Goal: Task Accomplishment & Management: Complete application form

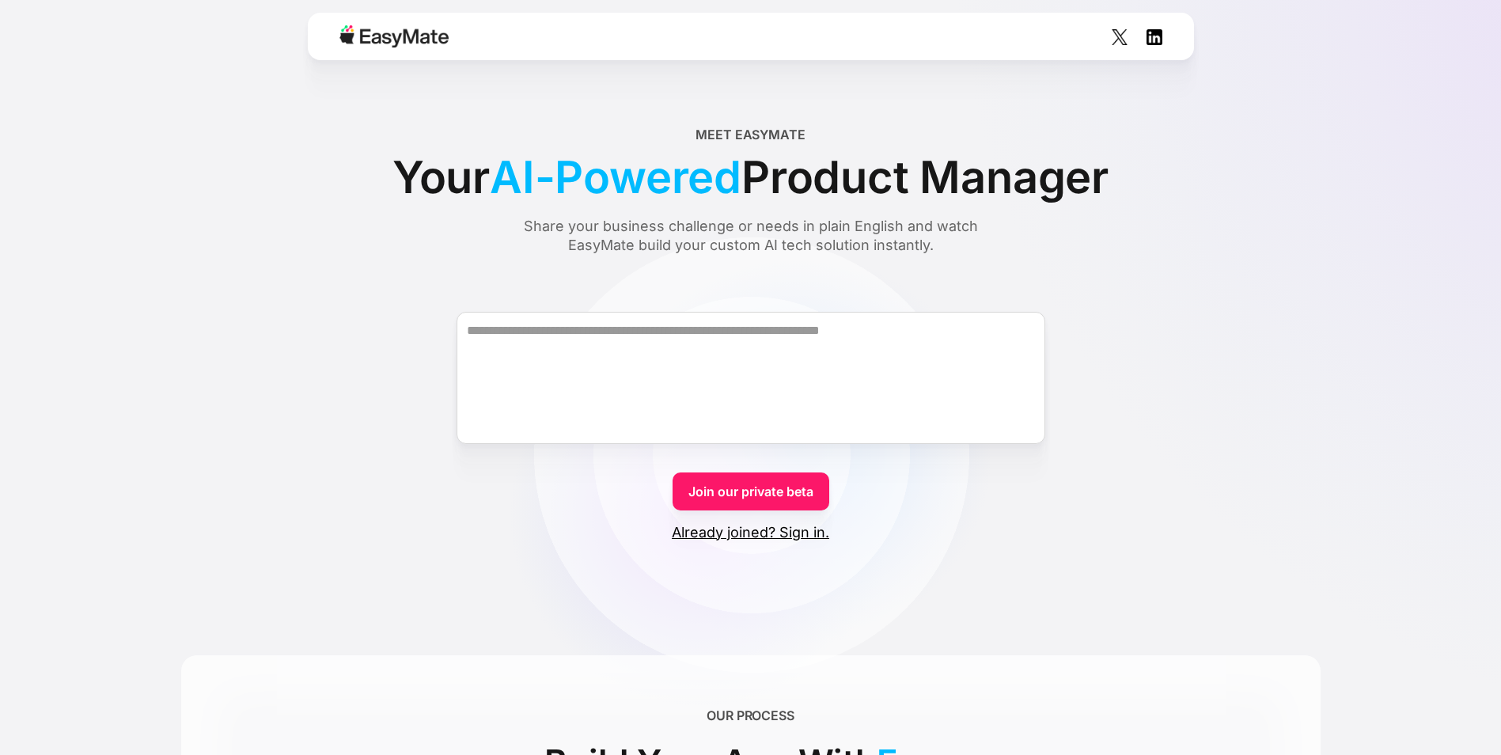
click at [806, 535] on link "Already joined? Sign in." at bounding box center [750, 532] width 157 height 19
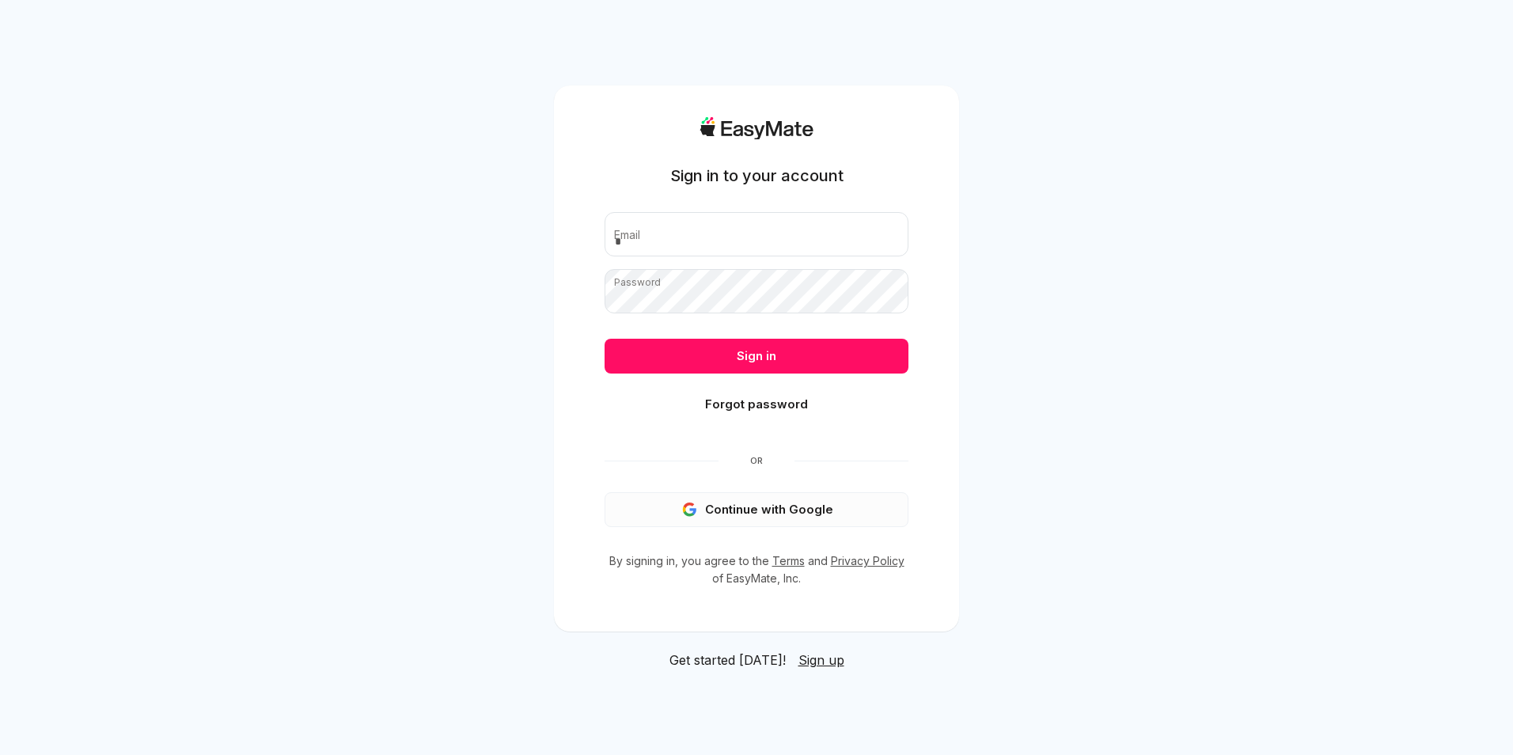
click at [802, 515] on button "Continue with Google" at bounding box center [757, 509] width 304 height 35
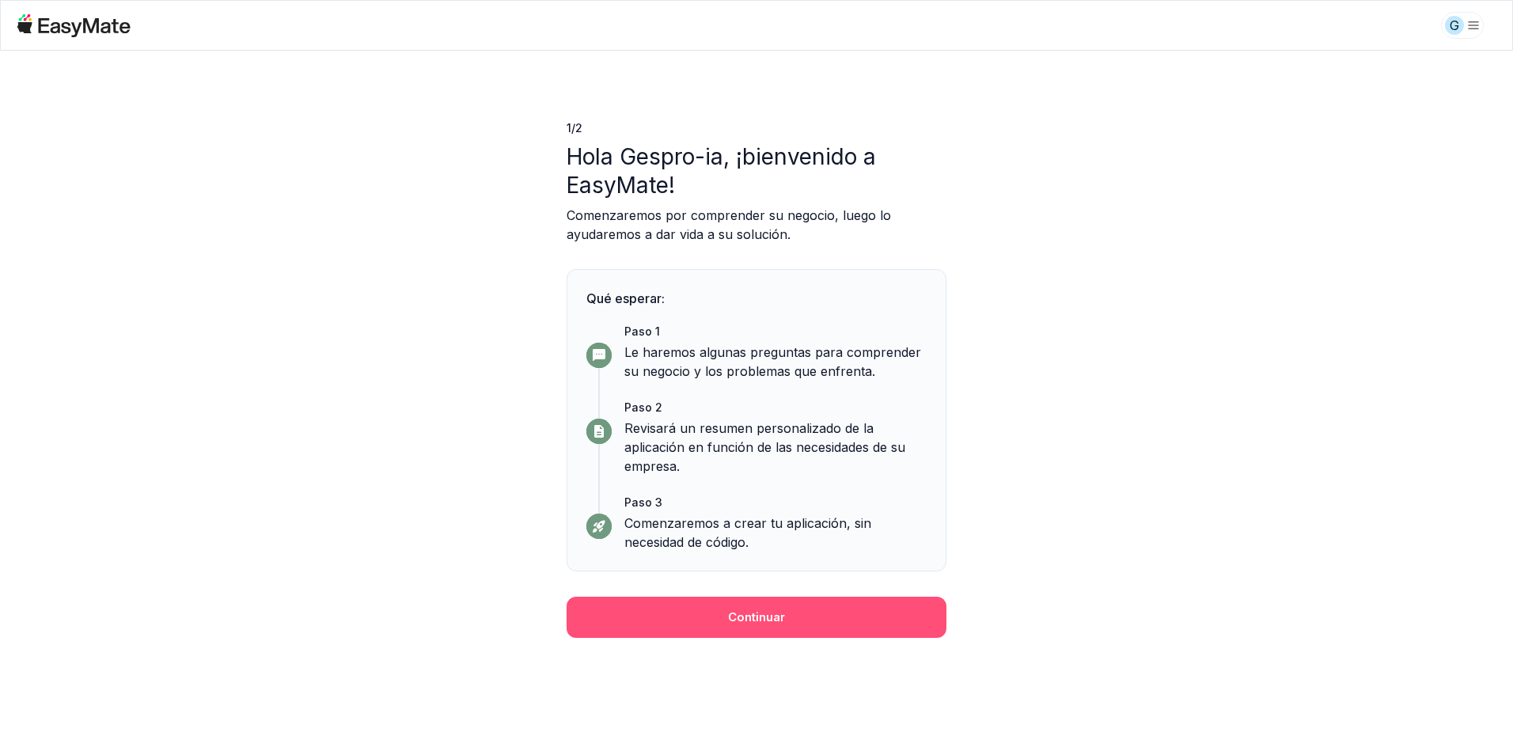
click at [747, 626] on button "Continuar" at bounding box center [757, 617] width 380 height 41
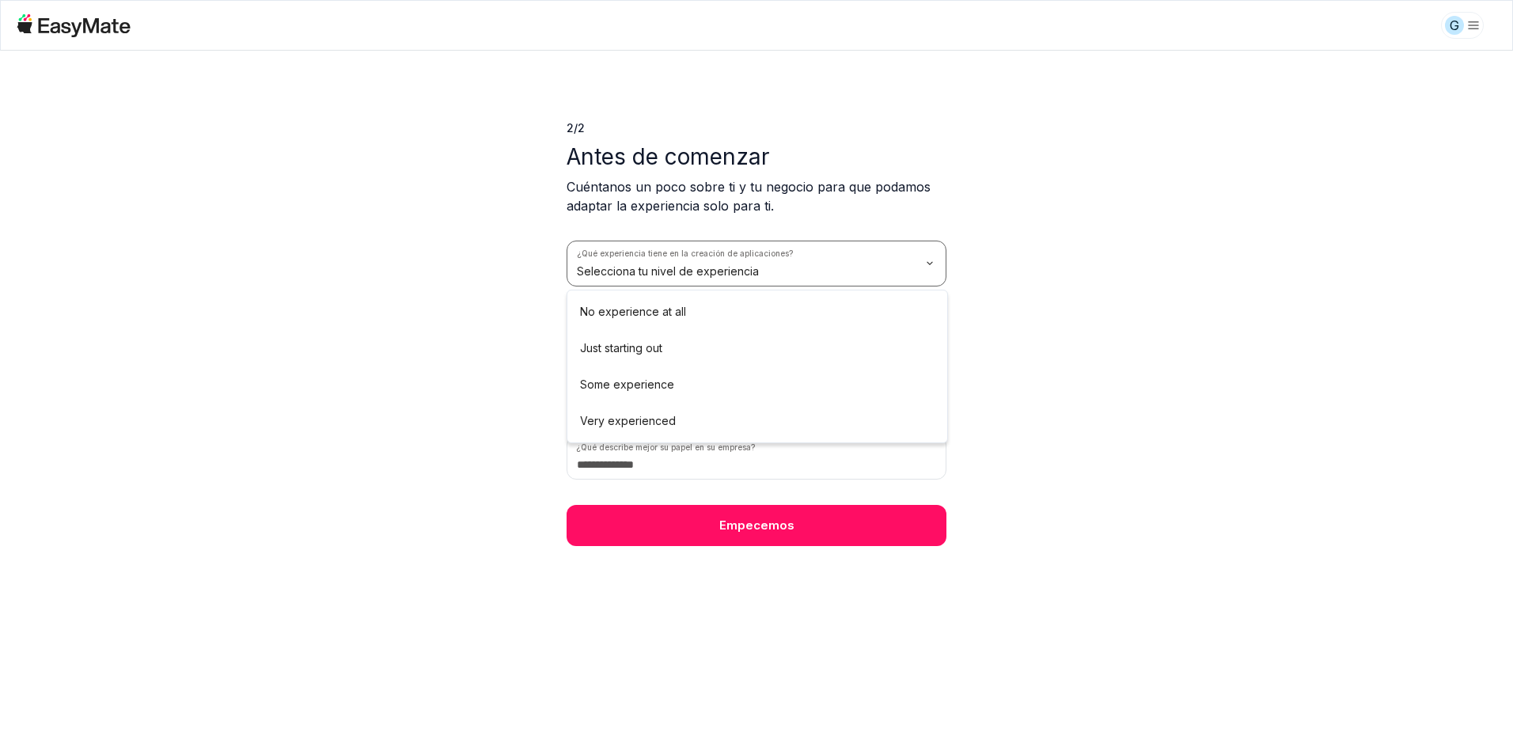
click at [927, 269] on html "G 2 / 2 Antes de comenzar Cuéntanos un poco sobre ti y tu negocio para que poda…" at bounding box center [756, 377] width 1513 height 755
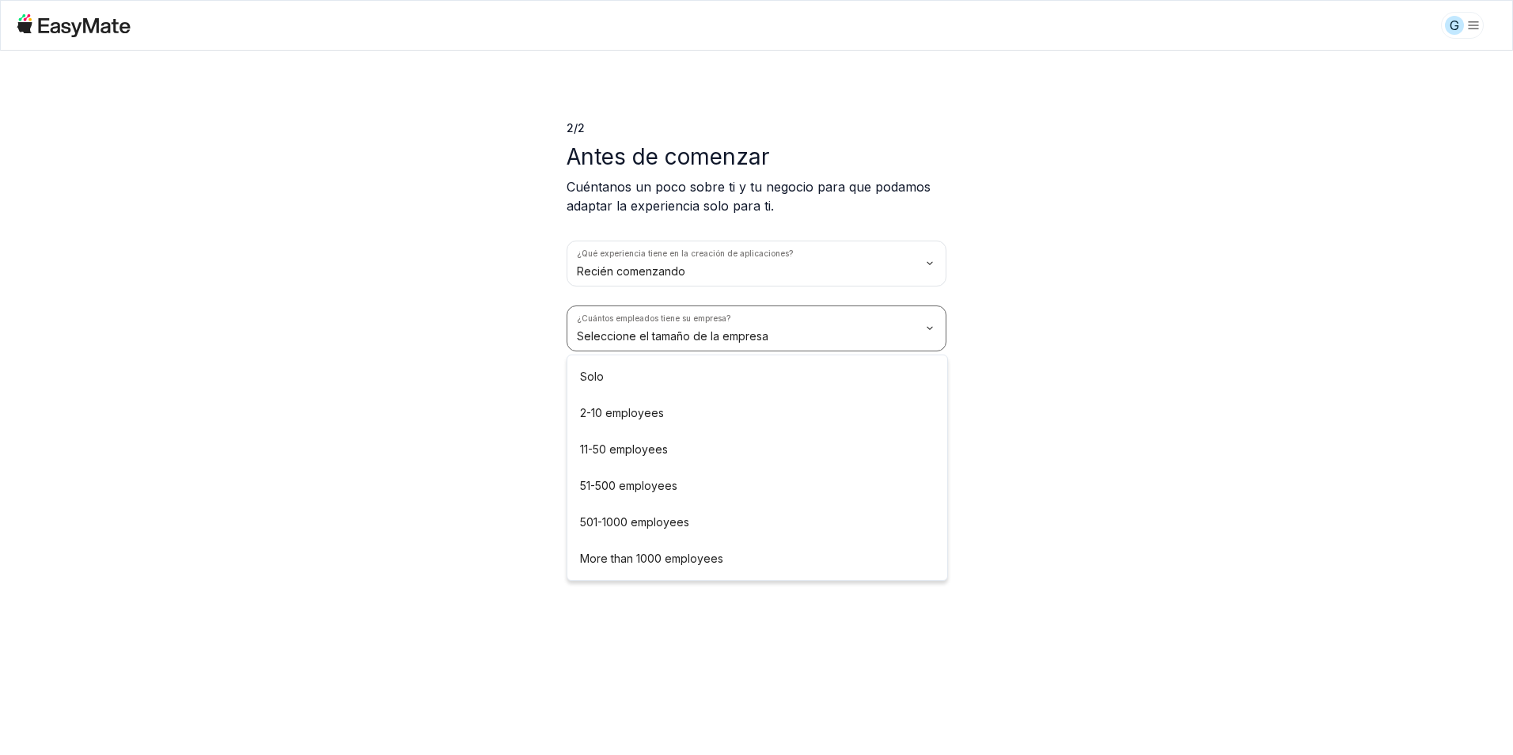
click at [923, 330] on html "G 2 / 2 Antes de comenzar Cuéntanos un poco sobre ti y tu negocio para que poda…" at bounding box center [756, 377] width 1513 height 755
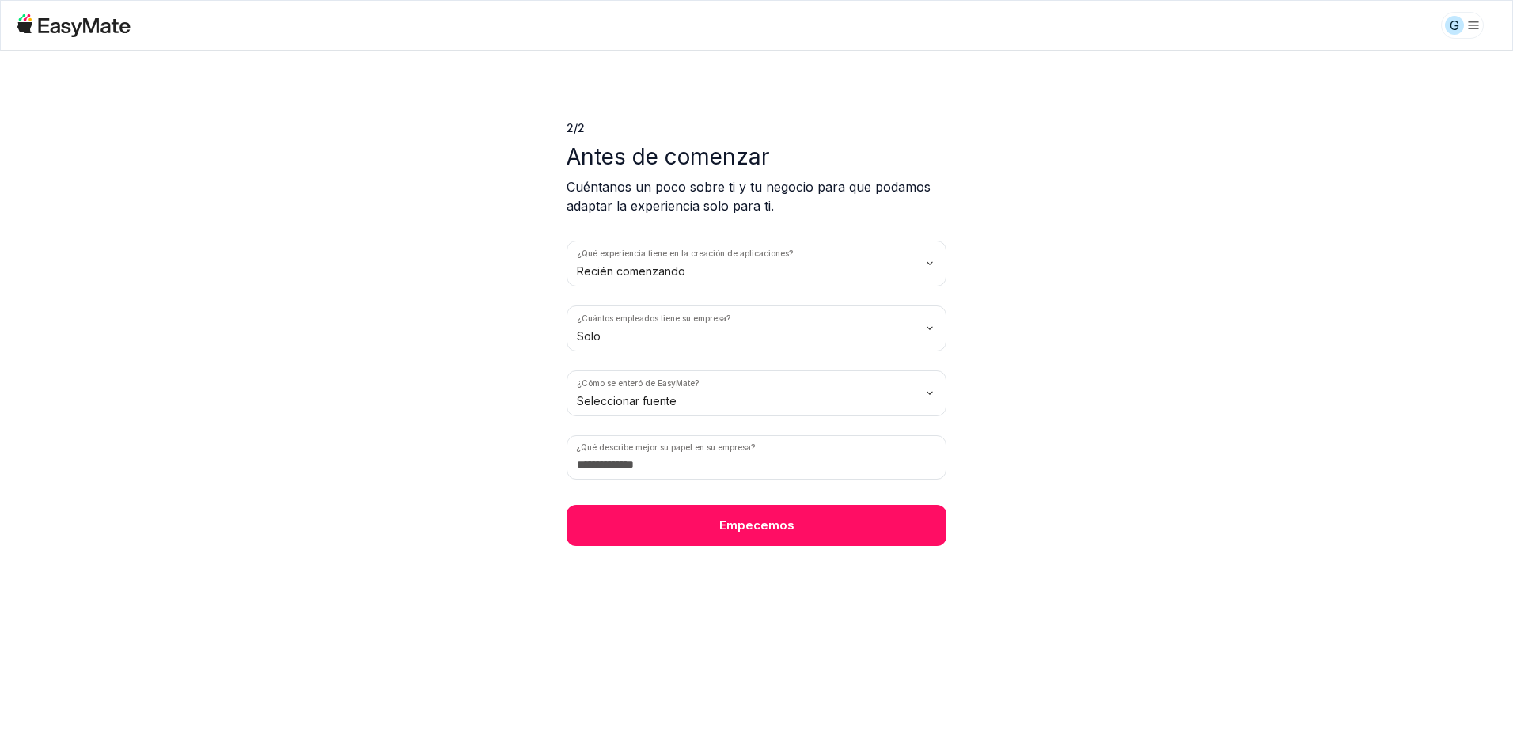
click at [931, 394] on html "G 2 / 2 Antes de comenzar Cuéntanos un poco sobre ti y tu negocio para que poda…" at bounding box center [756, 377] width 1513 height 755
click at [703, 472] on input at bounding box center [757, 457] width 380 height 44
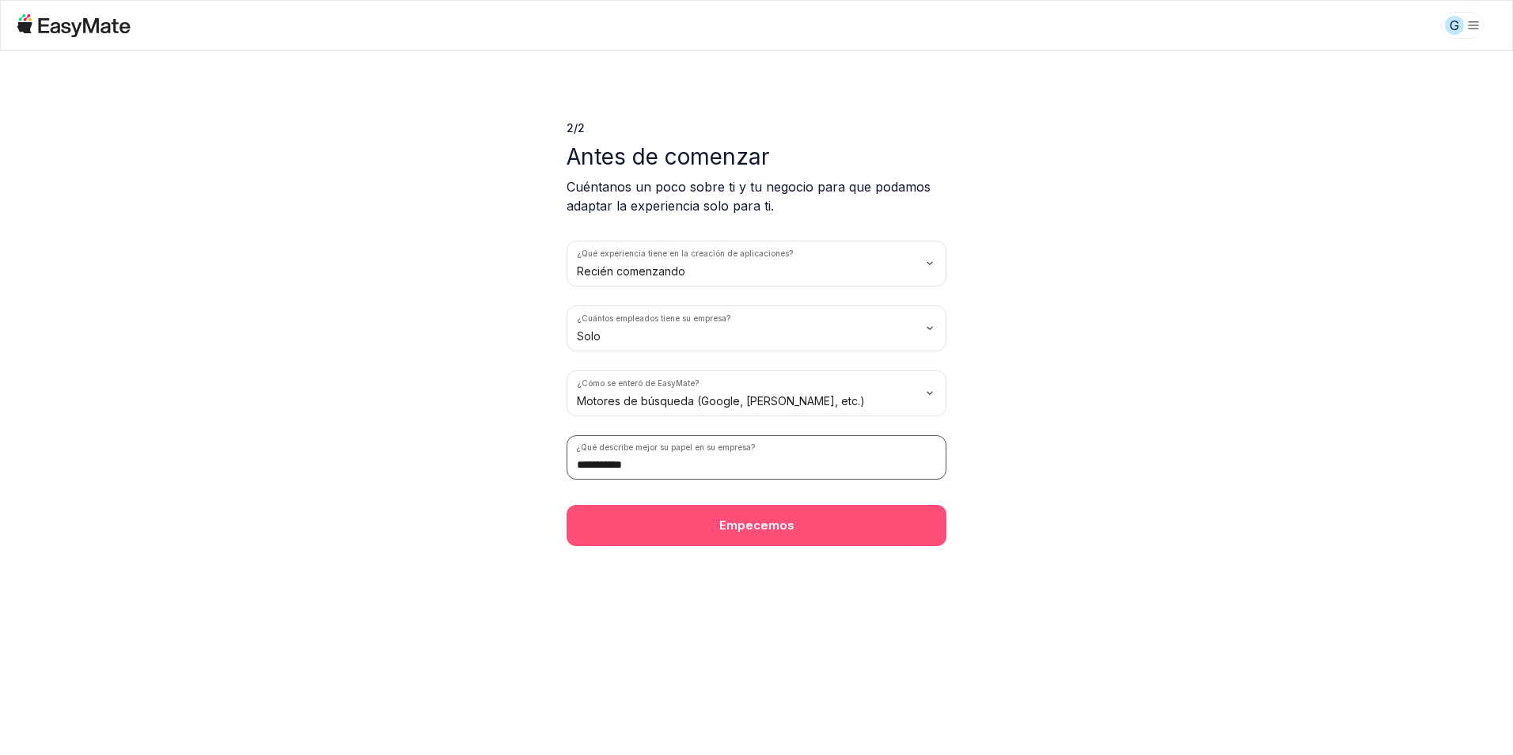
type input "**********"
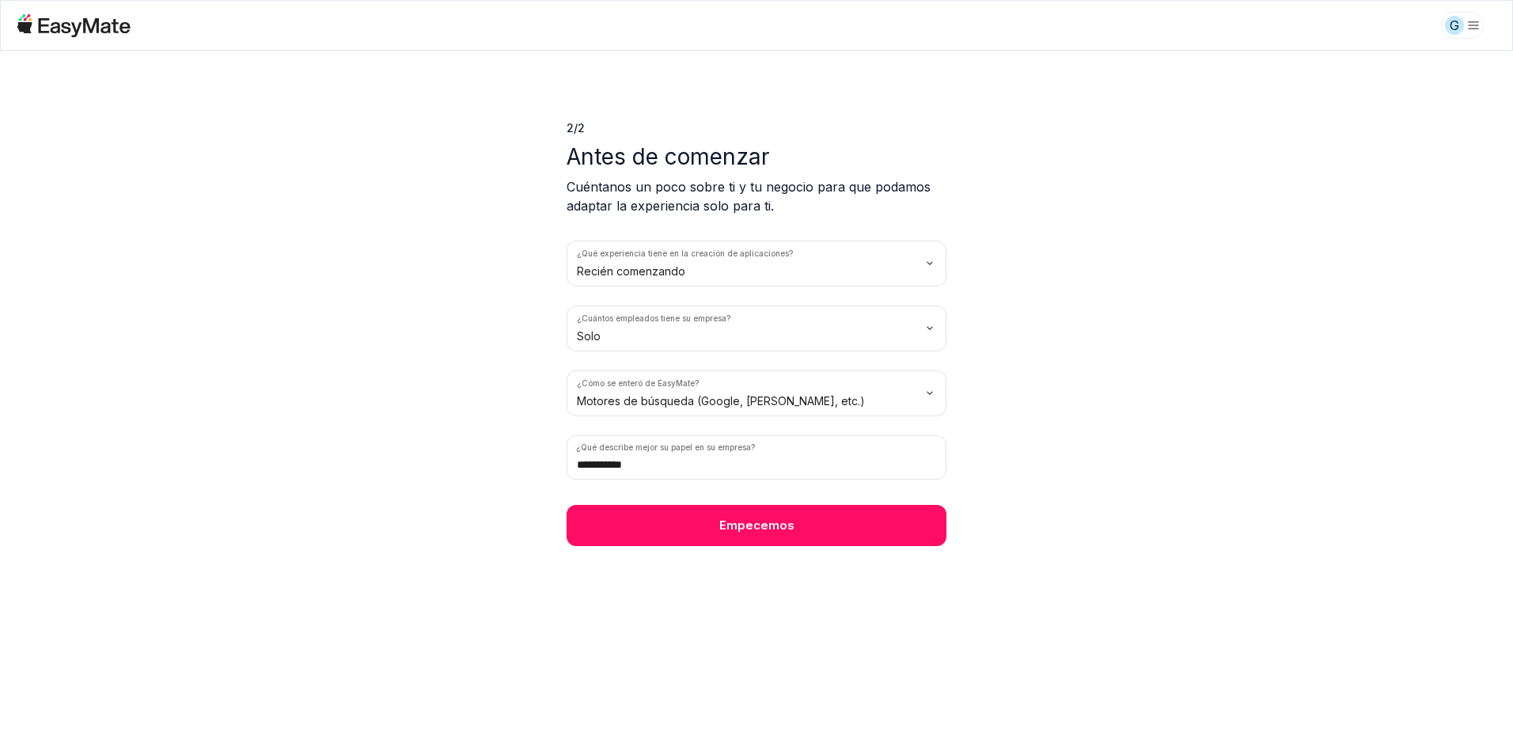
click at [753, 532] on button "Empecemos" at bounding box center [757, 525] width 380 height 41
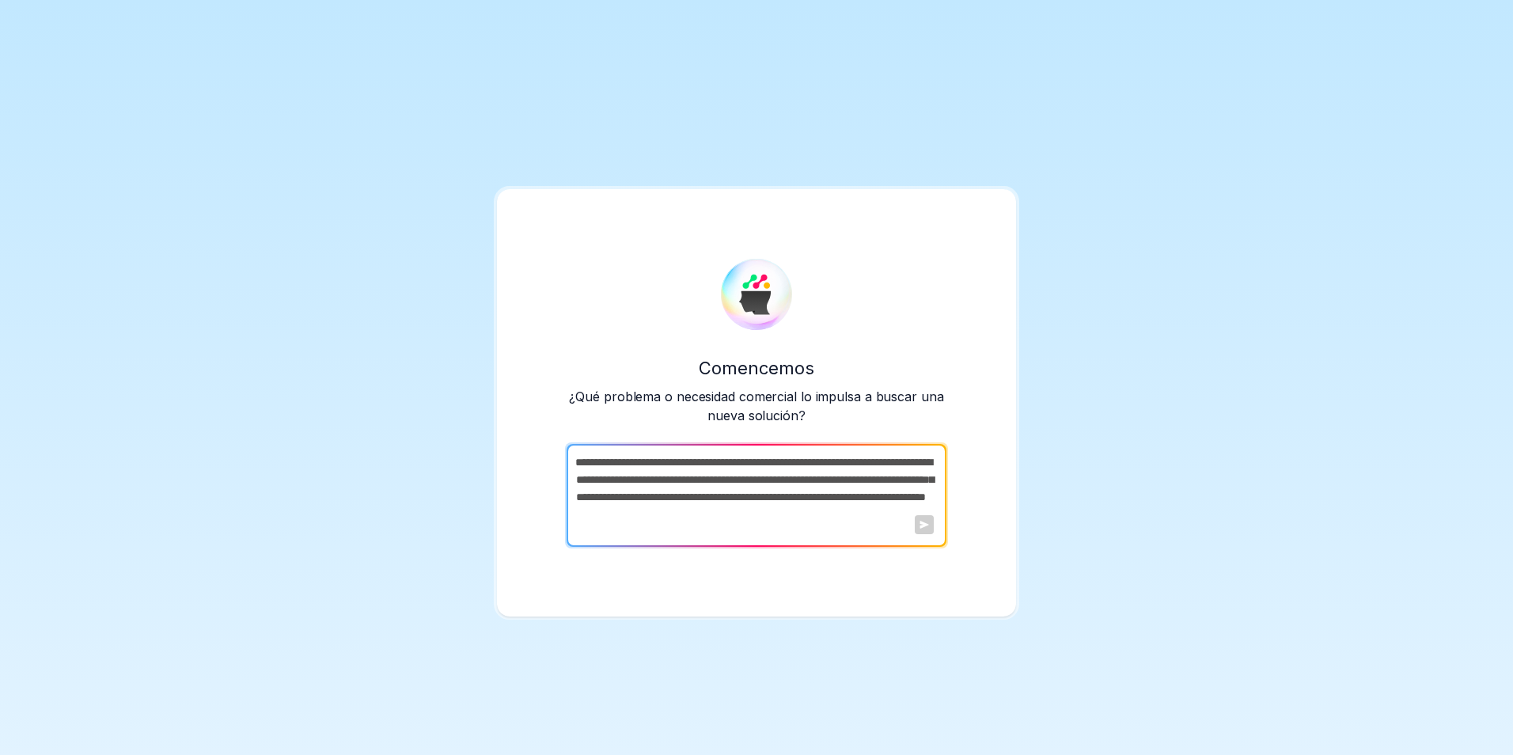
scroll to position [3, 0]
click at [924, 521] on div at bounding box center [924, 524] width 19 height 19
click at [810, 469] on textarea at bounding box center [755, 495] width 377 height 103
type textarea "*"
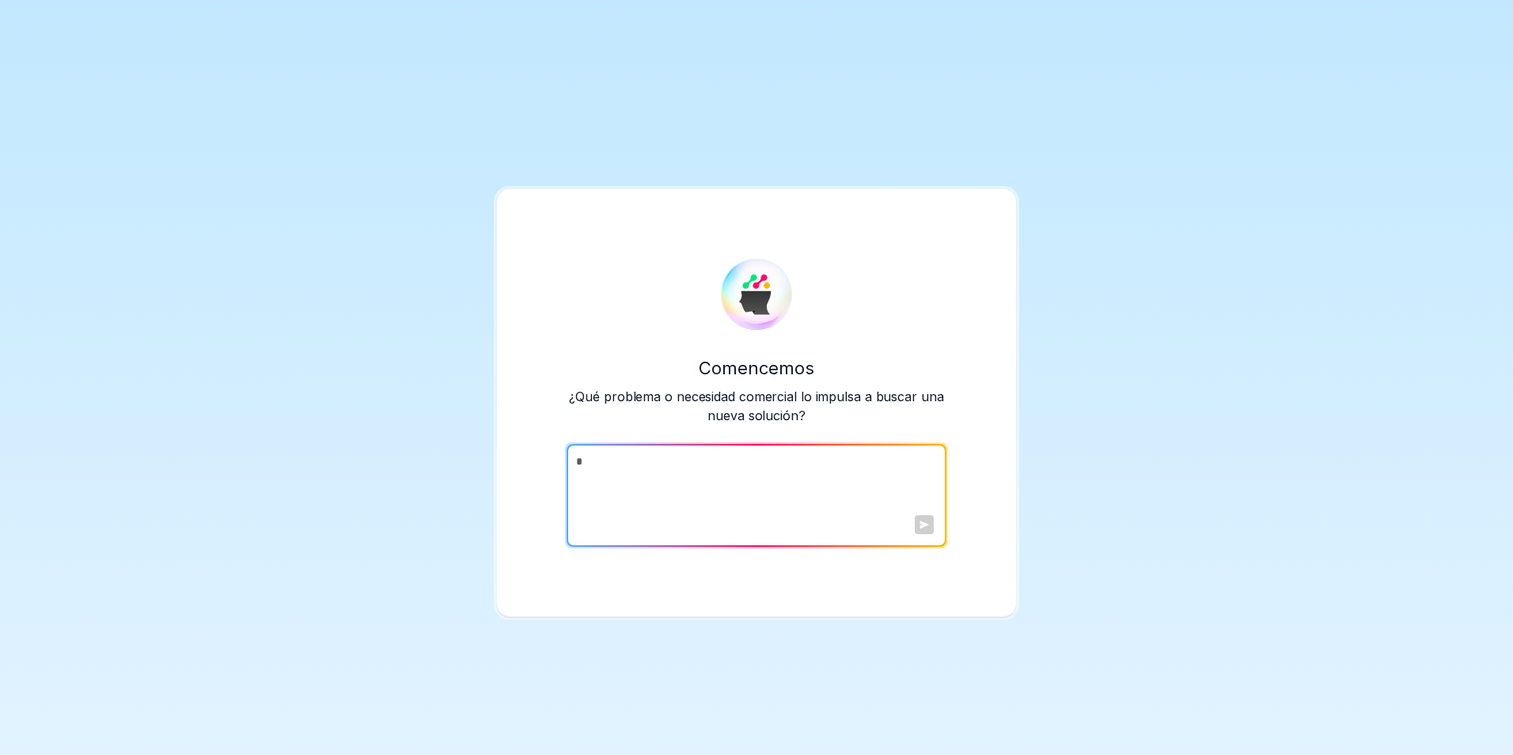
scroll to position [0, 0]
